Goal: Transaction & Acquisition: Purchase product/service

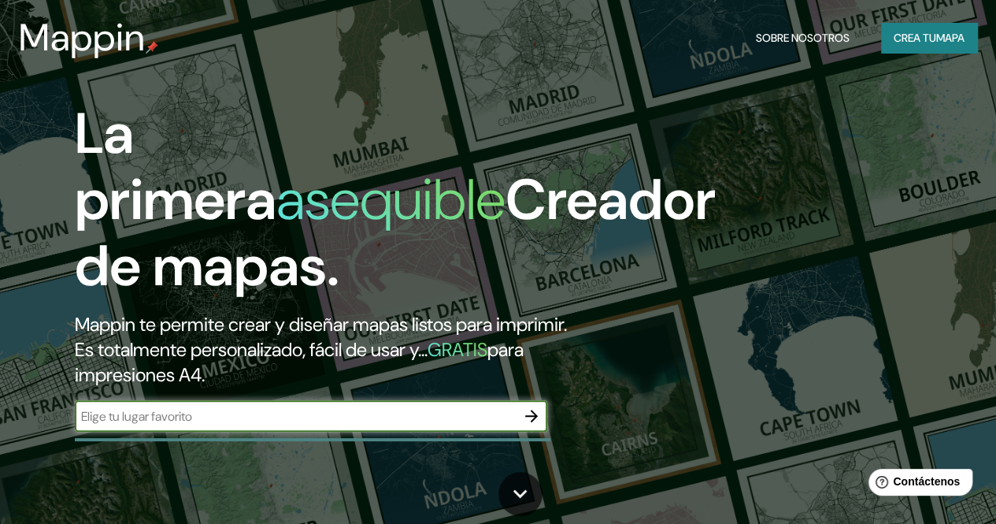
click at [187, 425] on input "text" at bounding box center [295, 416] width 441 height 18
type input "TRUJILLO"
drag, startPoint x: 131, startPoint y: 440, endPoint x: 72, endPoint y: 438, distance: 58.3
click at [72, 438] on div "La primera asequible Creador de mapas. Mappin te permite crear y diseñar mapas …" at bounding box center [324, 274] width 598 height 347
click at [154, 432] on div "TRUJILLO ​" at bounding box center [311, 416] width 473 height 32
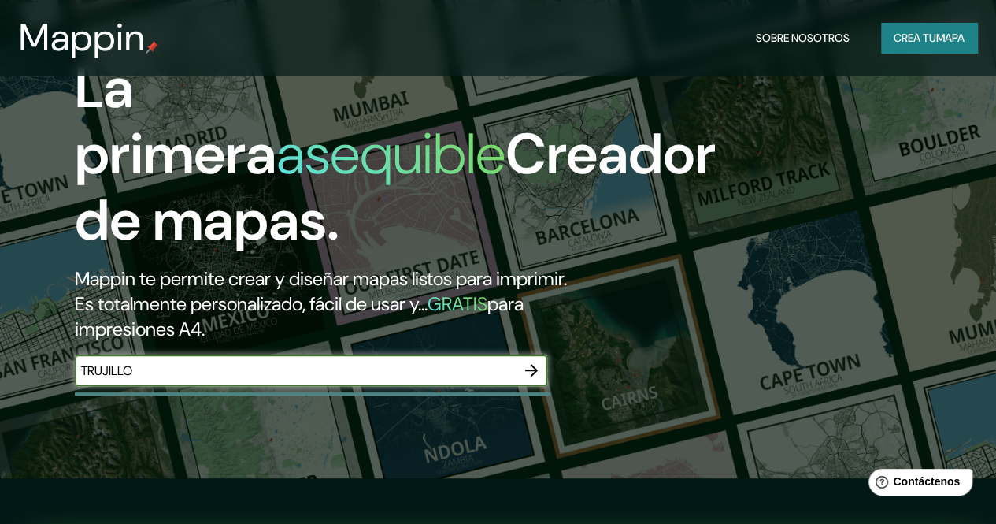
scroll to position [236, 0]
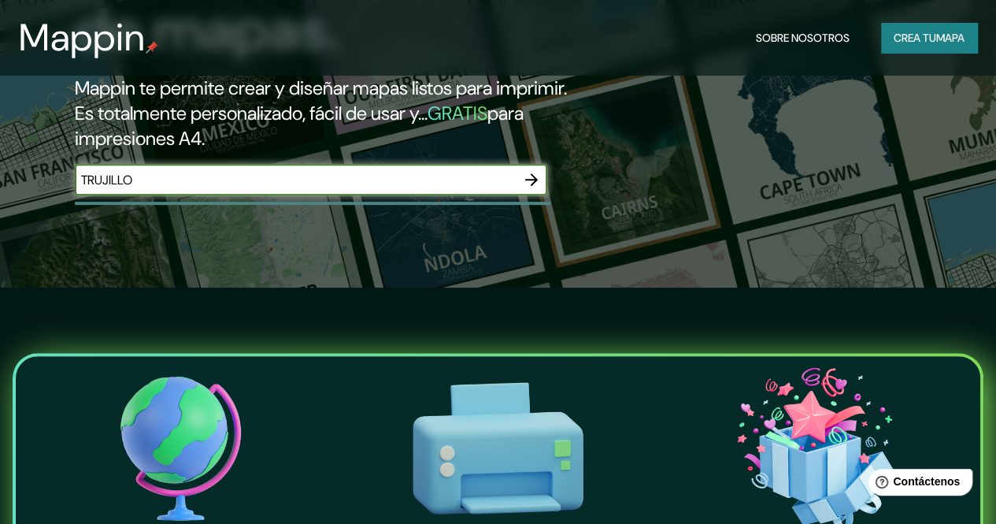
click at [524, 189] on icon "button" at bounding box center [531, 179] width 19 height 19
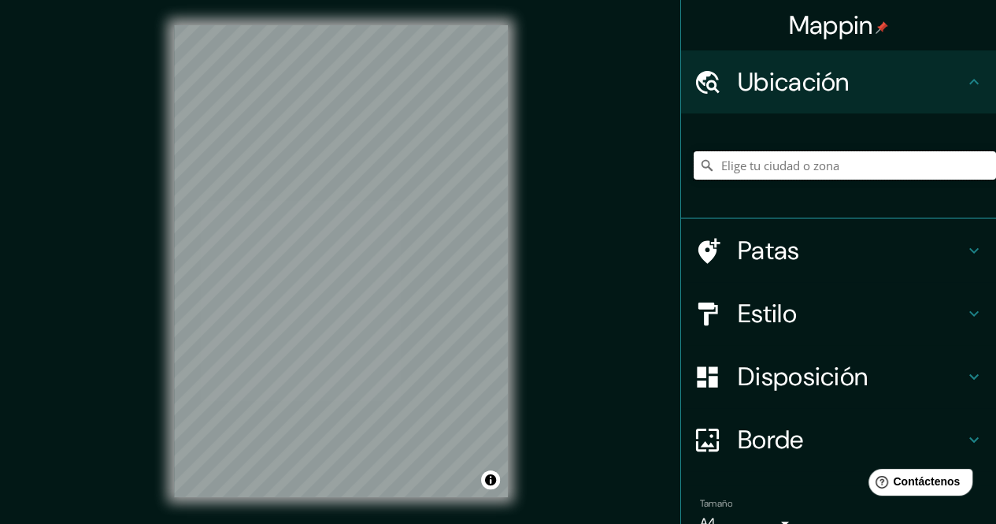
click at [748, 161] on input "Elige tu ciudad o zona" at bounding box center [845, 165] width 302 height 28
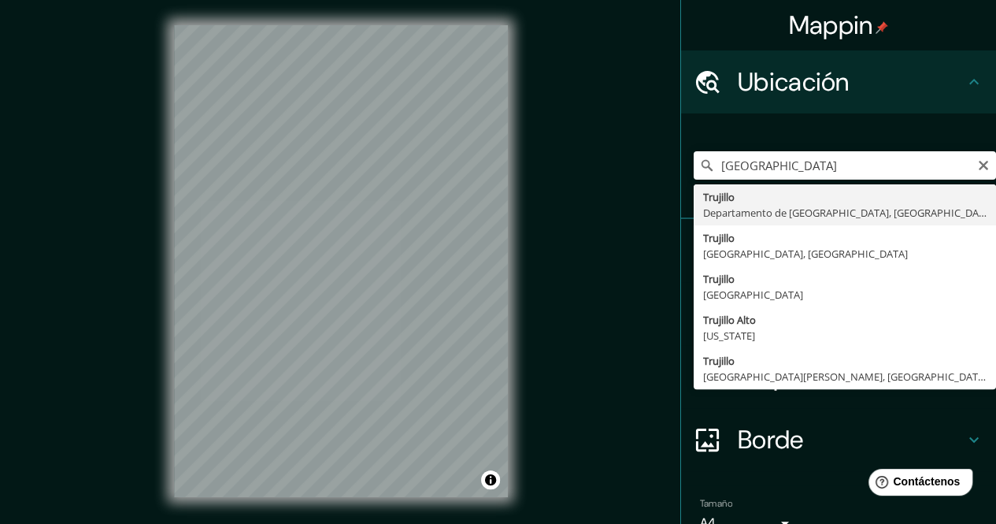
type input "Trujillo, Departamento de La Libertad, Perú"
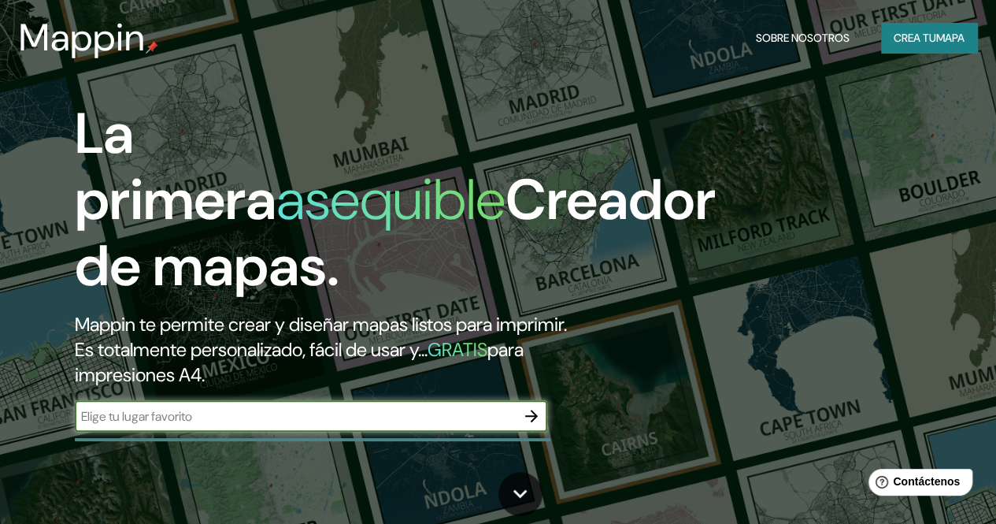
click at [196, 425] on input "text" at bounding box center [295, 416] width 441 height 18
type input "LA LIBERTAD"
click at [532, 425] on icon "button" at bounding box center [531, 415] width 19 height 19
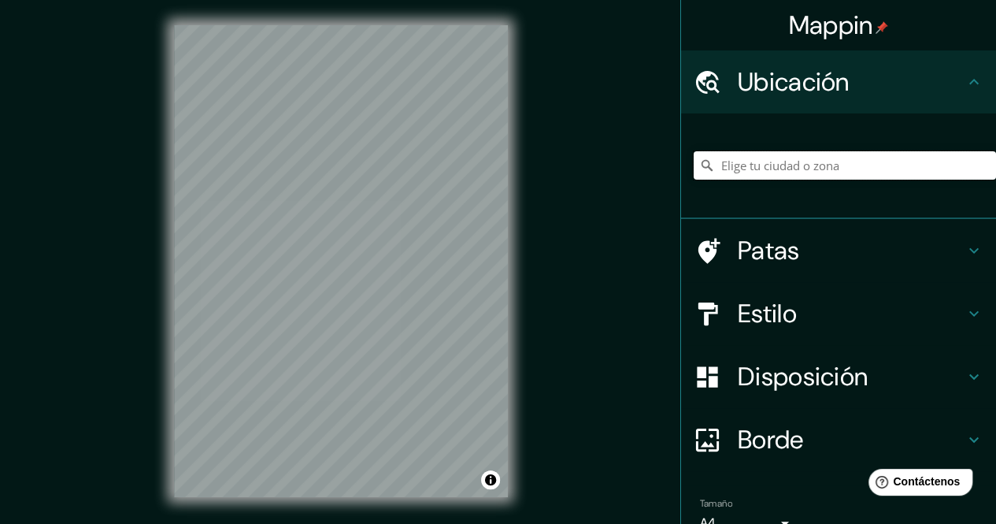
click at [747, 171] on input "Elige tu ciudad o zona" at bounding box center [845, 165] width 302 height 28
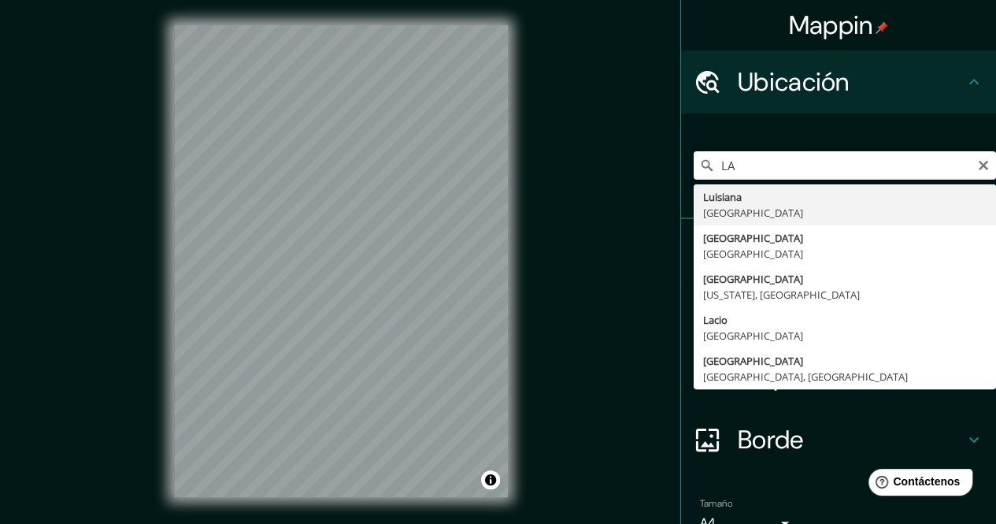
click at [734, 173] on input "LA" at bounding box center [845, 165] width 302 height 28
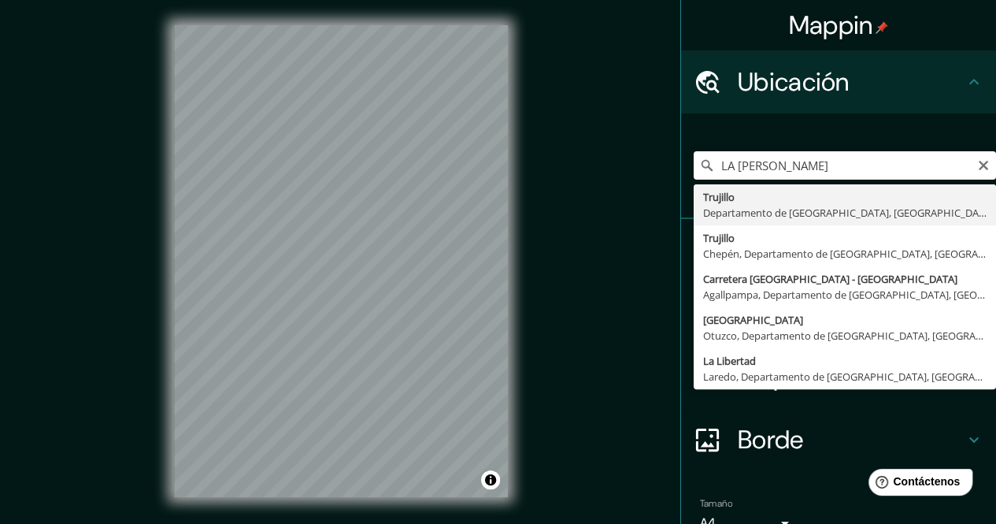
type input "[GEOGRAPHIC_DATA], [GEOGRAPHIC_DATA], [GEOGRAPHIC_DATA]"
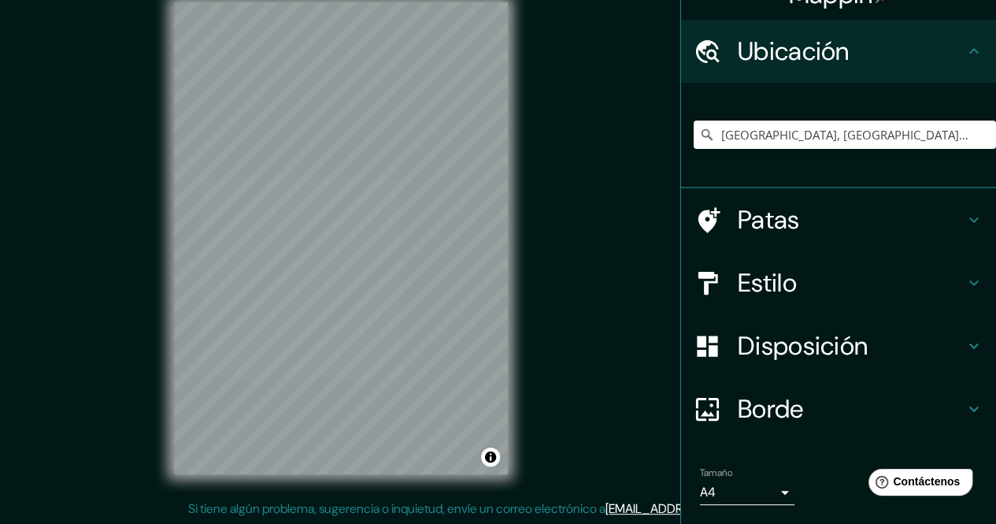
scroll to position [79, 0]
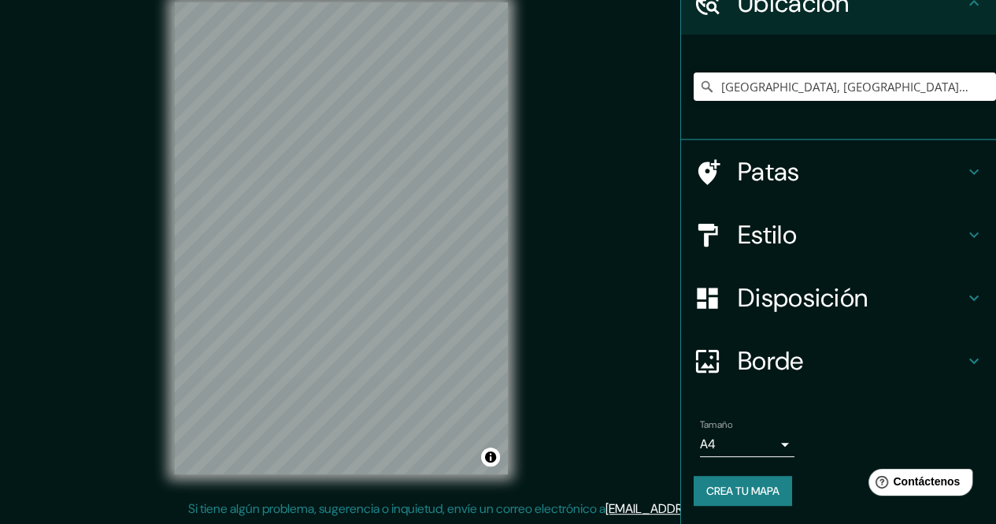
click at [768, 443] on body "Mappin Ubicación [GEOGRAPHIC_DATA], [GEOGRAPHIC_DATA], [GEOGRAPHIC_DATA] Patas …" at bounding box center [498, 239] width 996 height 524
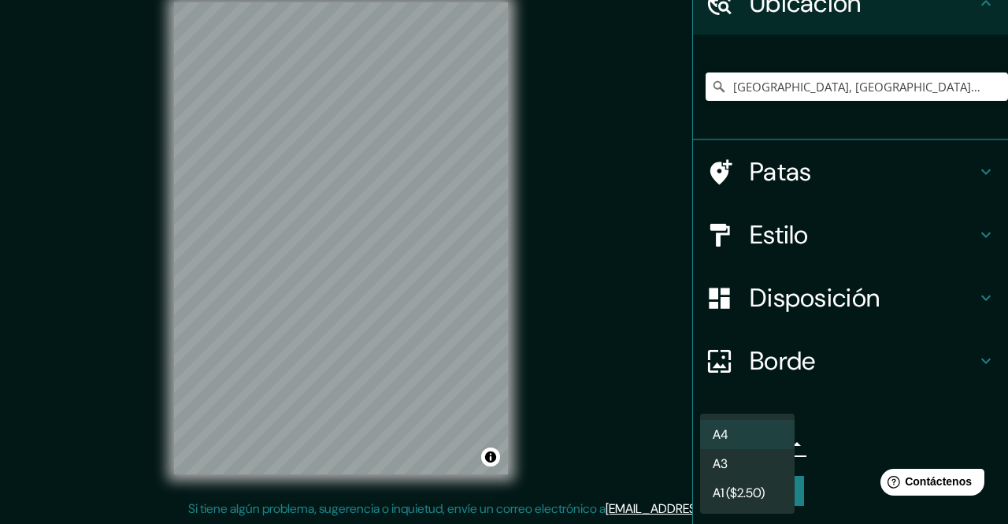
click at [770, 439] on li "A4" at bounding box center [747, 434] width 95 height 29
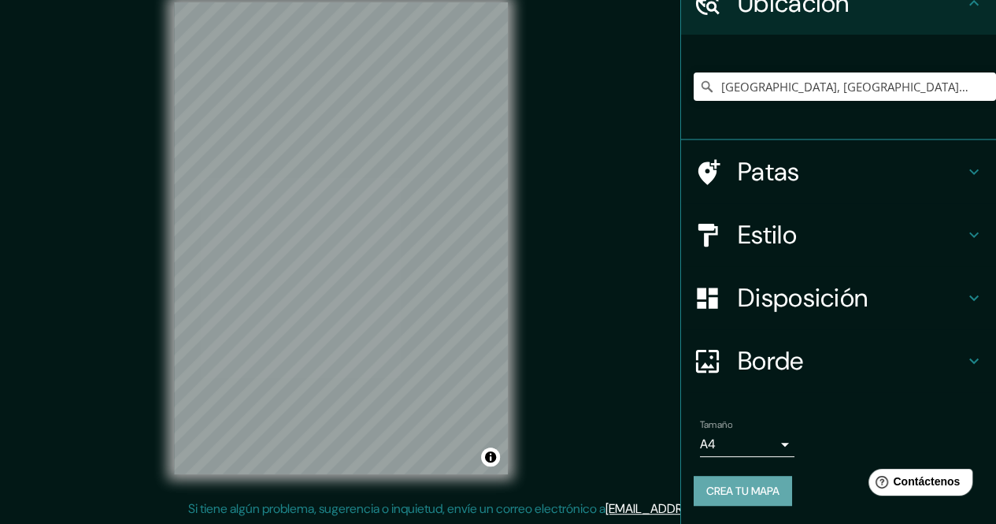
click at [736, 494] on font "Crea tu mapa" at bounding box center [743, 491] width 73 height 14
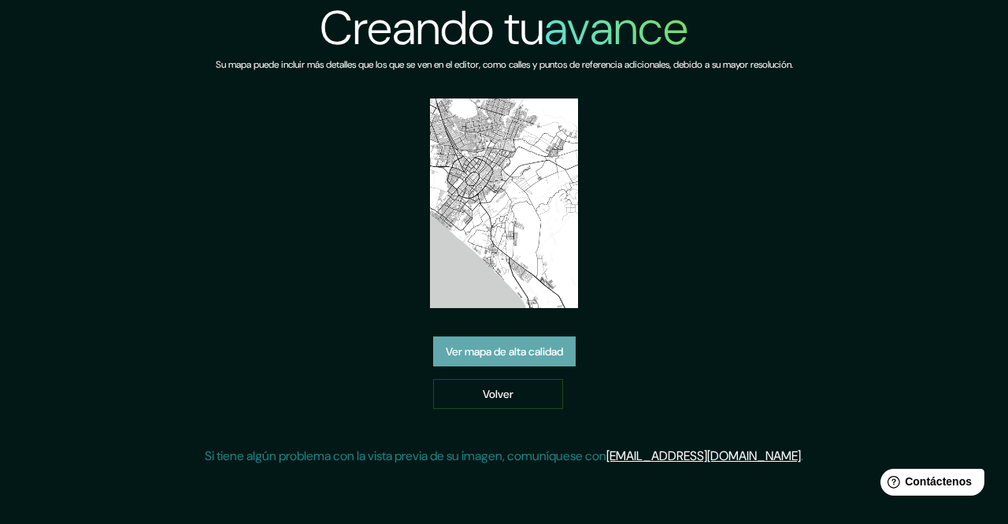
click at [514, 355] on font "Ver mapa de alta calidad" at bounding box center [504, 351] width 117 height 14
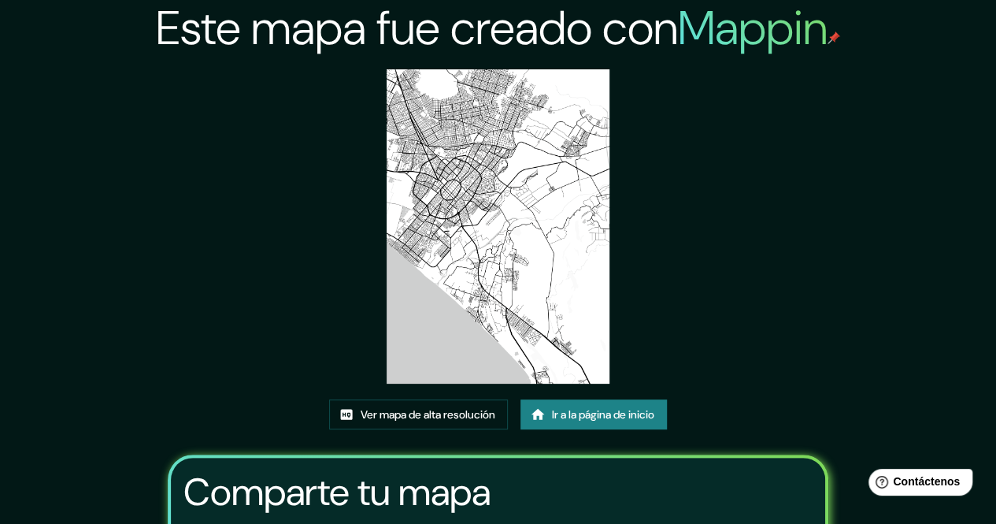
click at [528, 248] on img at bounding box center [498, 226] width 222 height 314
click at [419, 404] on font "Ver mapa de alta resolución" at bounding box center [428, 414] width 135 height 20
